Goal: Transaction & Acquisition: Purchase product/service

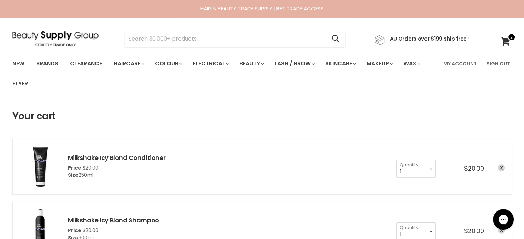
type input "SKIN O2 COLLAGEN RENEWAL MOISTURISER MOISTURE FILLER"
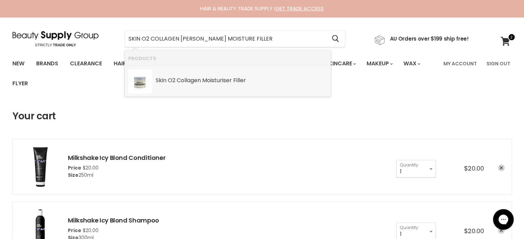
click at [197, 84] on b "Collagen" at bounding box center [189, 80] width 24 height 8
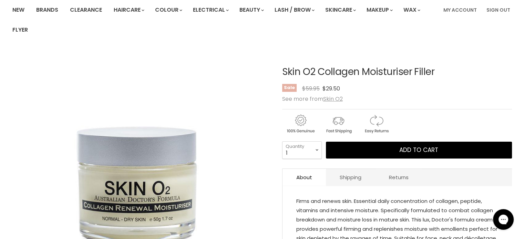
scroll to position [69, 0]
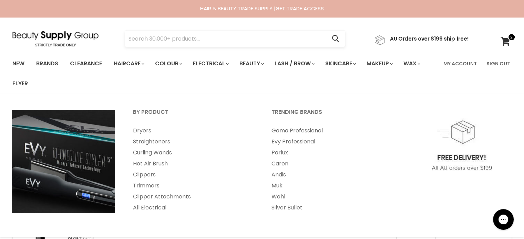
drag, startPoint x: 0, startPoint y: 0, endPoint x: 199, endPoint y: 35, distance: 202.2
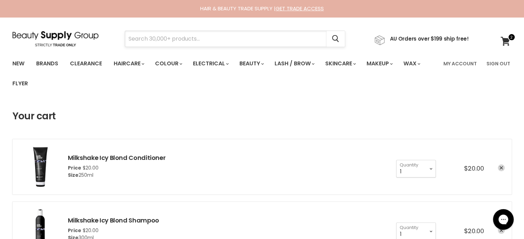
paste input "SKIN O2 COLLAGEN RENEWAL MOISTURISER MOISTURE FILLER"
type input "SKIN O2 COLLAGEN RENEWAL MOISTURISER MOISTURE FILLER"
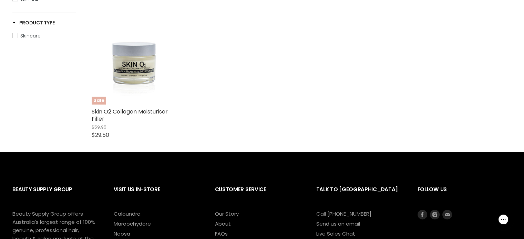
scroll to position [172, 0]
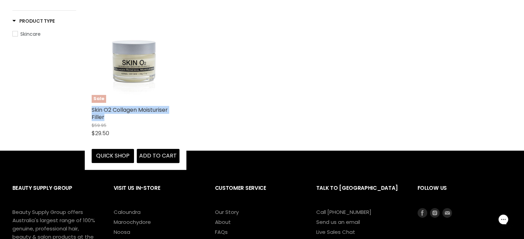
drag, startPoint x: 88, startPoint y: 107, endPoint x: 105, endPoint y: 118, distance: 19.7
click at [105, 118] on div "Sale Skin O2 Collagen Moisturiser Filler $59.95 $29.50 Skin O2 Quick shop Add t…" at bounding box center [136, 89] width 102 height 162
click at [135, 75] on img "Main content" at bounding box center [136, 59] width 88 height 88
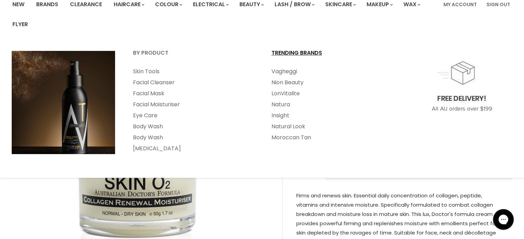
scroll to position [103, 0]
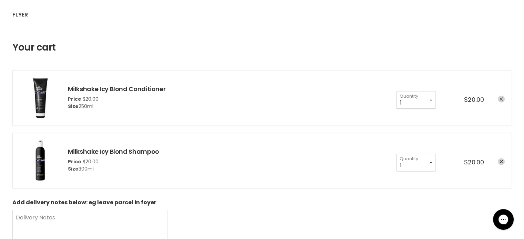
scroll to position [103, 0]
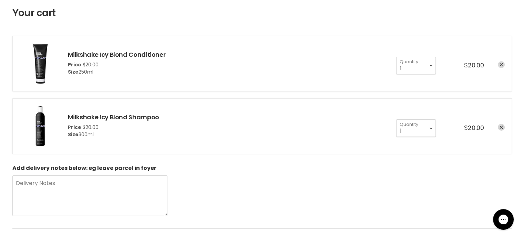
click at [499, 62] on link "remove Milkshake Icy Blond Conditioner" at bounding box center [501, 64] width 7 height 7
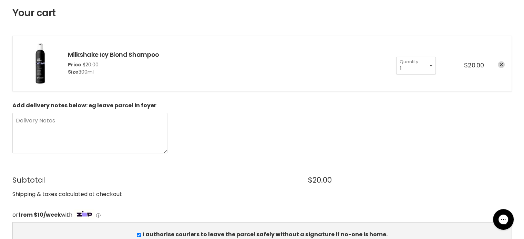
click at [499, 64] on icon "remove Milkshake Icy Blond Shampoo" at bounding box center [500, 64] width 3 height 3
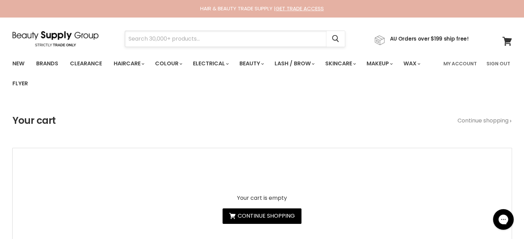
paste input "ALFAPARF SEMI [PERSON_NAME]"
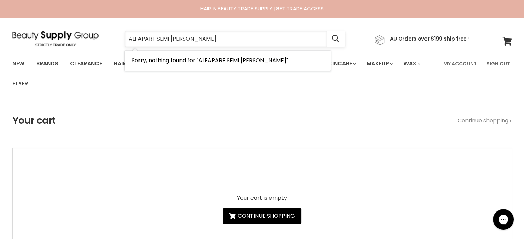
type input "ALFAPARF SEMI DI LINO NUTRITIVe"
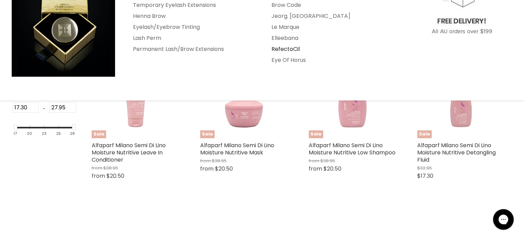
scroll to position [138, 0]
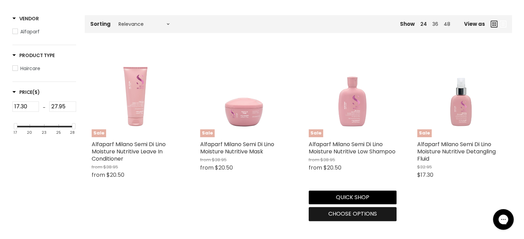
click at [344, 214] on span "Choose options" at bounding box center [352, 214] width 49 height 8
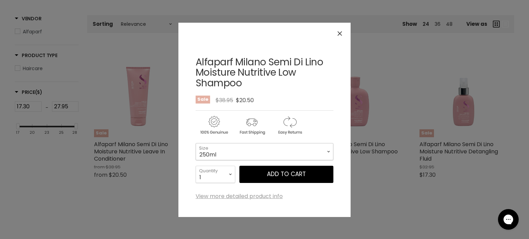
click at [248, 153] on select "250ml 1 Litre" at bounding box center [265, 151] width 138 height 17
click at [196, 143] on select "250ml 1 Litre" at bounding box center [265, 151] width 138 height 17
select select "1 Litre"
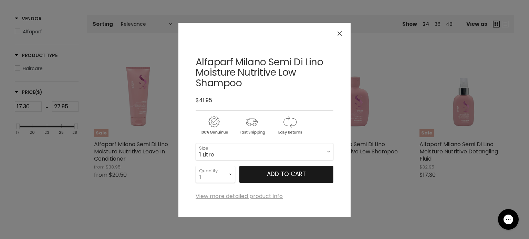
click at [299, 176] on button "Add to cart" at bounding box center [286, 174] width 94 height 17
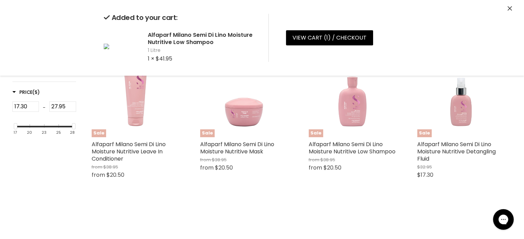
click at [511, 7] on icon "Close" at bounding box center [509, 8] width 4 height 4
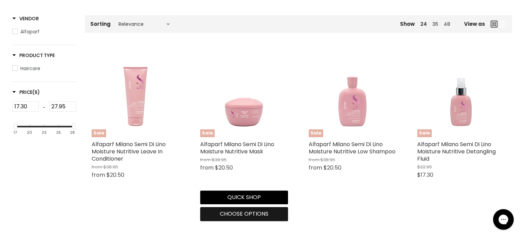
click at [260, 213] on span "Choose options" at bounding box center [244, 214] width 49 height 8
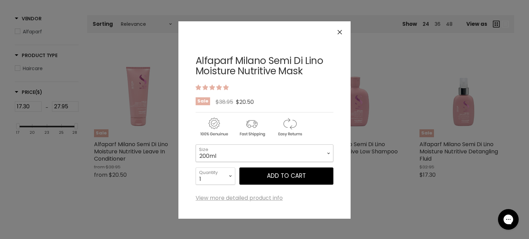
click at [285, 152] on select "200ml 500ml" at bounding box center [265, 153] width 138 height 17
click at [196, 145] on select "200ml 500ml" at bounding box center [265, 153] width 138 height 17
select select "500ml"
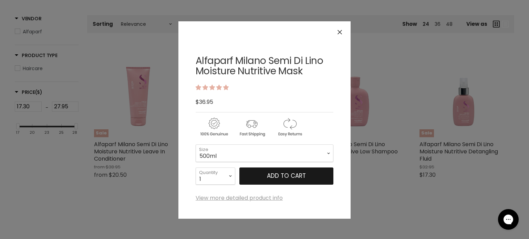
click at [285, 177] on button "Add to cart" at bounding box center [286, 176] width 94 height 17
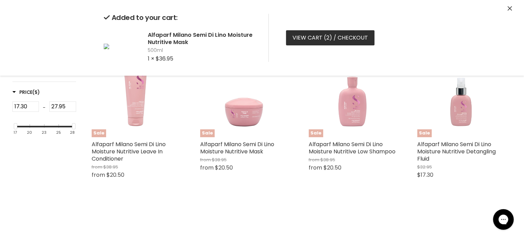
click at [321, 37] on link "View cart ( 2 ) / Checkout" at bounding box center [330, 37] width 89 height 15
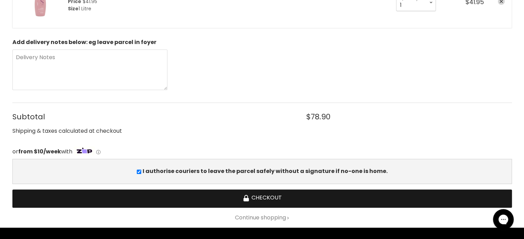
scroll to position [241, 0]
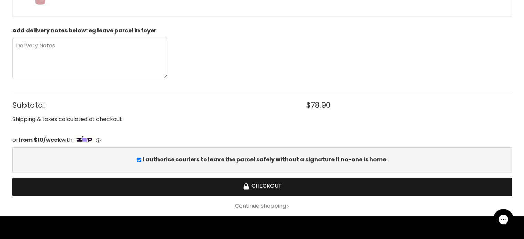
click at [262, 184] on button "Checkout" at bounding box center [261, 187] width 499 height 18
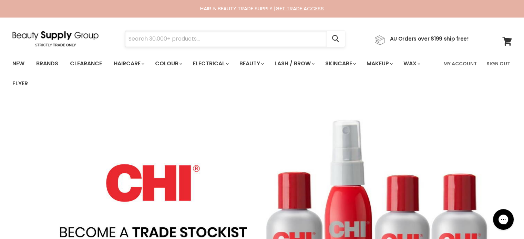
paste input "Milkshake Icy Blonde"
type input "Milkshake Icy Blonde"
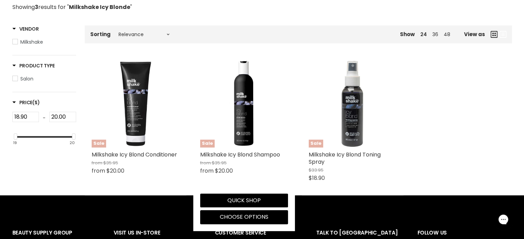
scroll to position [207, 0]
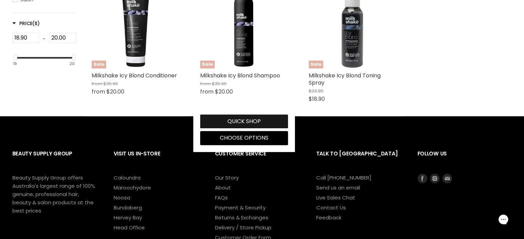
click at [251, 122] on button "Quick shop" at bounding box center [244, 122] width 88 height 14
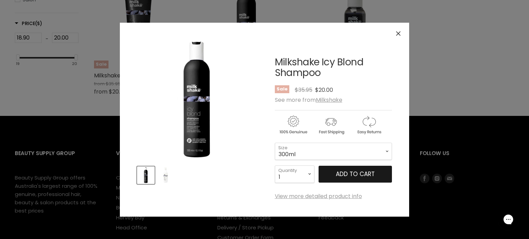
click at [354, 171] on span "Add to cart" at bounding box center [355, 174] width 39 height 8
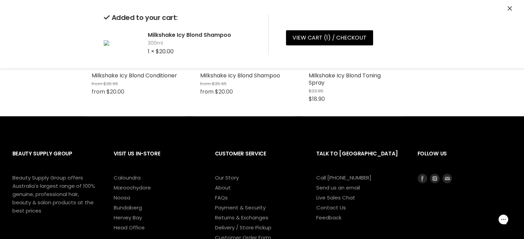
click at [145, 110] on div "Quick shop Choose options" at bounding box center [135, 92] width 91 height 33
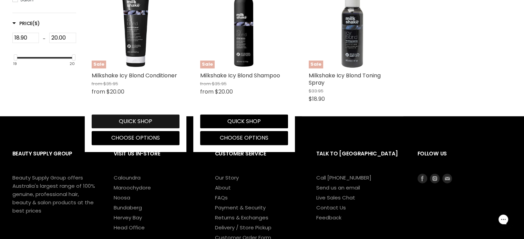
click at [143, 123] on button "Quick shop" at bounding box center [136, 122] width 88 height 14
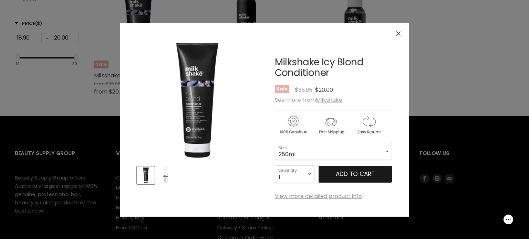
click at [341, 173] on span "Add to cart" at bounding box center [355, 174] width 39 height 8
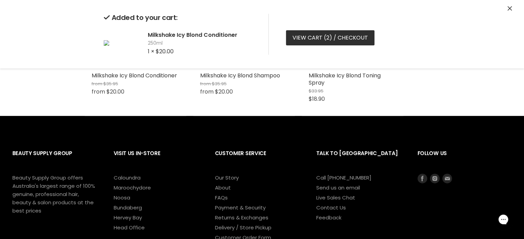
click at [324, 43] on link "View cart ( 2 ) / Checkout" at bounding box center [330, 37] width 89 height 15
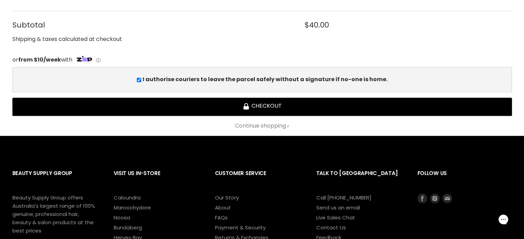
scroll to position [344, 0]
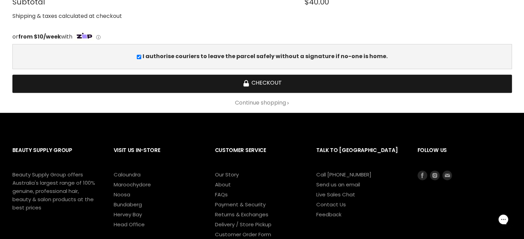
click at [258, 84] on button "Checkout" at bounding box center [261, 84] width 499 height 18
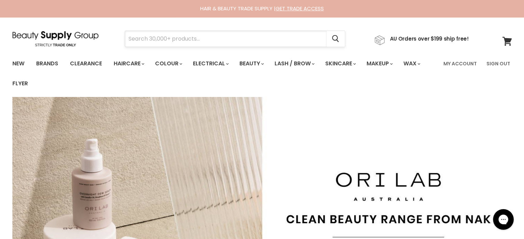
paste input "SKIN O2 COLLAGEN RENEWAL"
type input "SKIN O2 COLLAGEN RENEWAL"
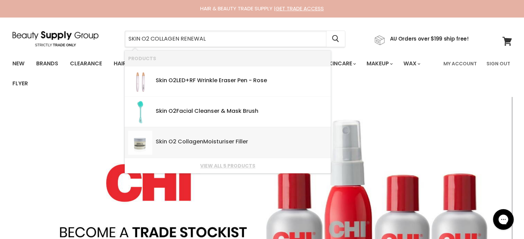
click at [209, 144] on div "Skin O2 Collagen Moisturiser Filler" at bounding box center [242, 142] width 172 height 7
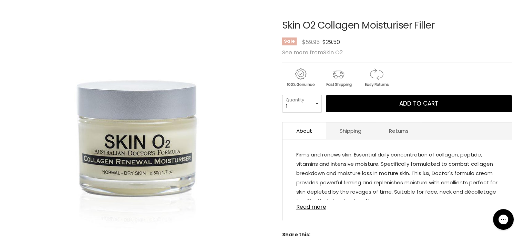
scroll to position [103, 0]
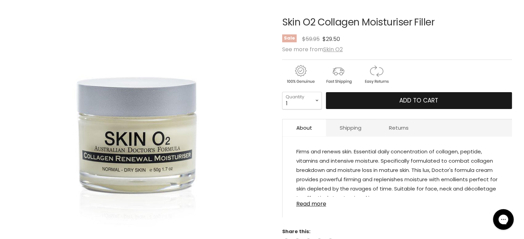
click at [392, 98] on button "Add to cart" at bounding box center [419, 100] width 186 height 17
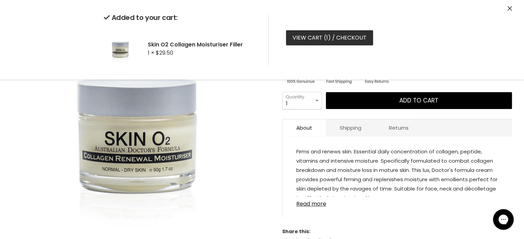
click at [314, 37] on link "View cart ( 1 ) / Checkout" at bounding box center [329, 37] width 87 height 15
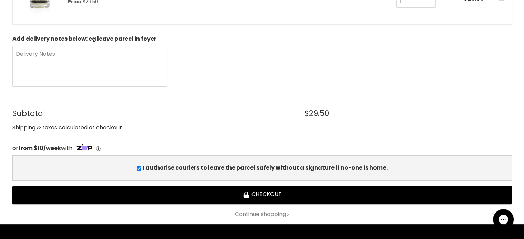
scroll to position [172, 0]
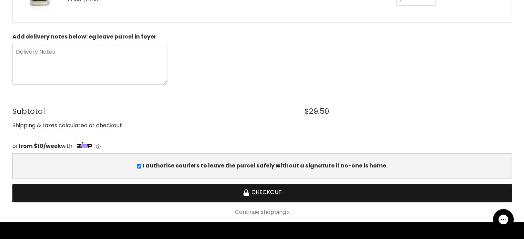
click at [260, 188] on button "Checkout" at bounding box center [261, 193] width 499 height 18
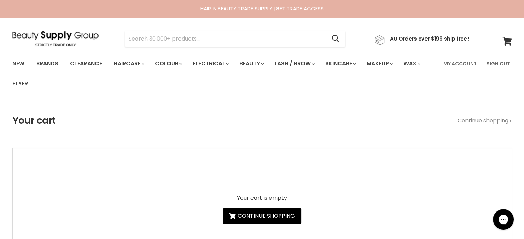
type input "Milkshake Icy Blonde Shampoo"
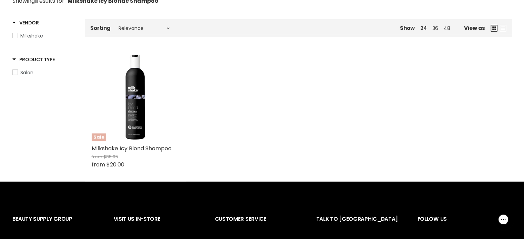
scroll to position [138, 0]
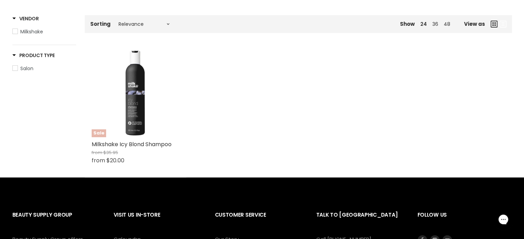
click at [138, 105] on img "Main content" at bounding box center [136, 94] width 88 height 88
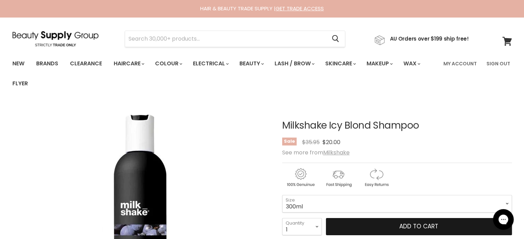
click at [412, 223] on span "Add to cart" at bounding box center [418, 226] width 39 height 8
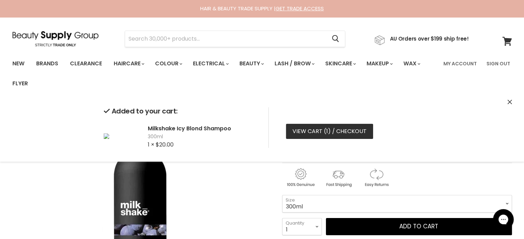
click at [306, 133] on link "View cart ( 1 ) / Checkout" at bounding box center [329, 131] width 87 height 15
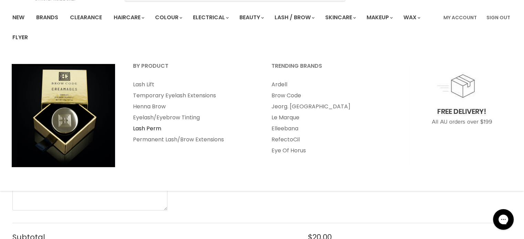
scroll to position [172, 0]
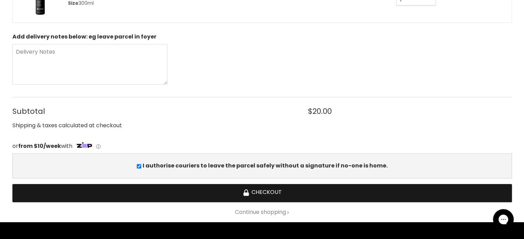
click at [252, 190] on button "Checkout" at bounding box center [261, 193] width 499 height 18
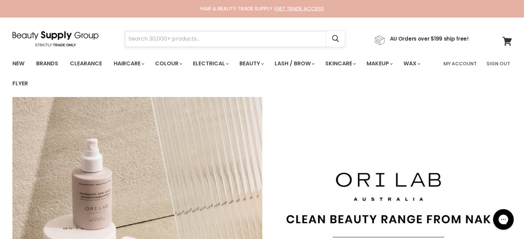
paste input "Simplicité Great Outdoors Moisturiser with SPF15"
type input "Simplicité Great Outdoors Moisturiser with SPF15"
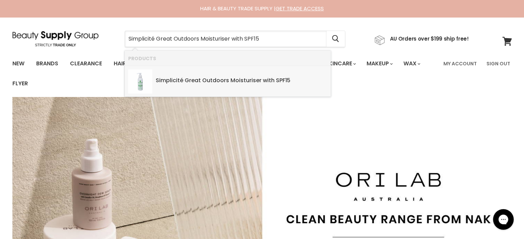
click at [205, 75] on div "Simplicité Great Outdoors Moisturiser with SPF15 SKU: 9320423123102 Simplicité" at bounding box center [242, 77] width 172 height 15
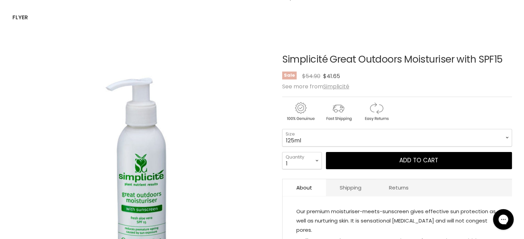
scroll to position [103, 0]
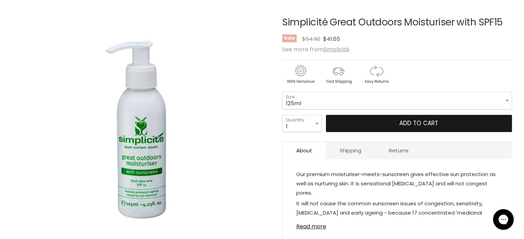
click at [403, 126] on span "Add to cart" at bounding box center [418, 123] width 39 height 8
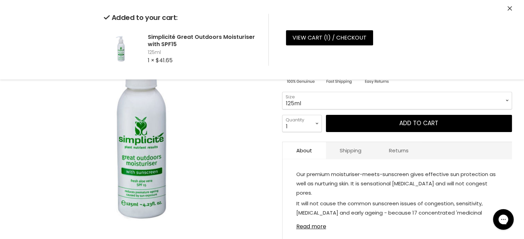
click at [510, 7] on icon "Close" at bounding box center [509, 8] width 4 height 4
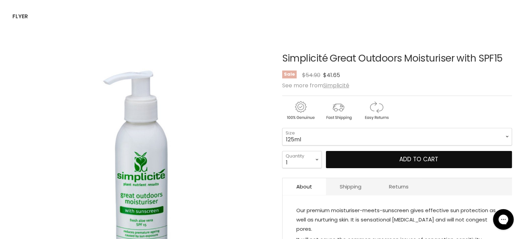
scroll to position [0, 0]
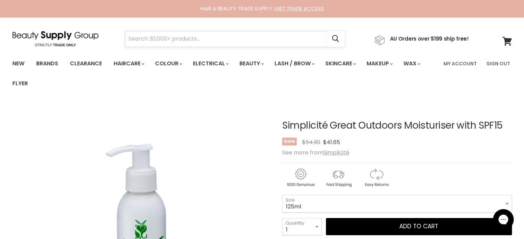
paste input "Simplicité Damask Rose Antioxidant Day Cream"
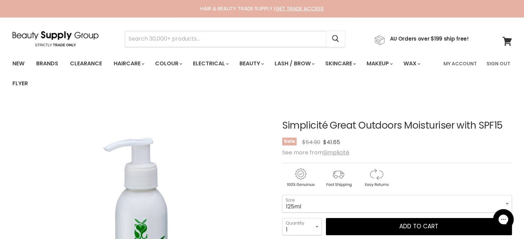
type input "Simplicité Damask Rose Antioxidant Day Cream"
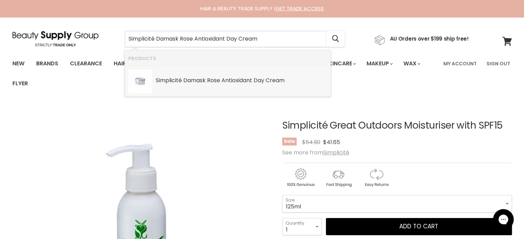
click at [220, 80] on b "Rose" at bounding box center [213, 80] width 13 height 8
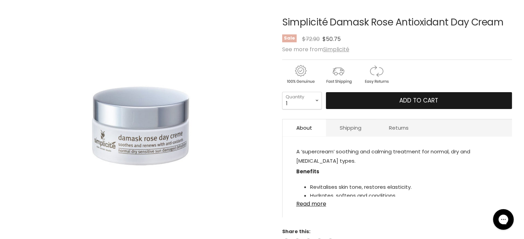
click at [357, 106] on button "Add to cart" at bounding box center [419, 100] width 186 height 17
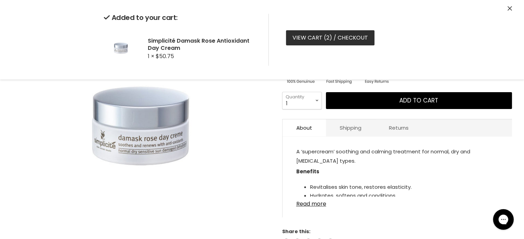
click at [304, 42] on link "View cart ( 2 ) / Checkout" at bounding box center [330, 37] width 89 height 15
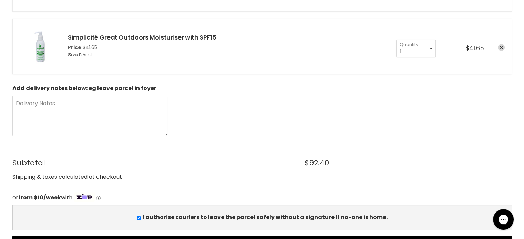
scroll to position [276, 0]
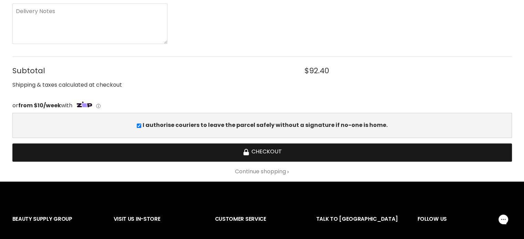
click at [275, 152] on button "Checkout" at bounding box center [261, 153] width 499 height 18
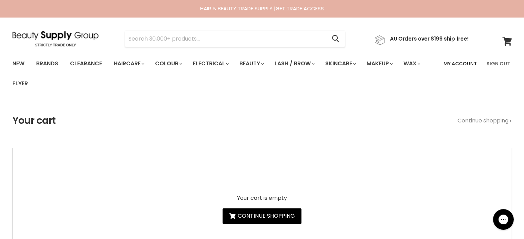
click at [464, 60] on link "My Account" at bounding box center [460, 63] width 42 height 14
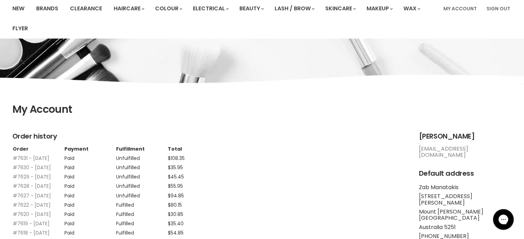
scroll to position [69, 0]
